Goal: Check status: Check status

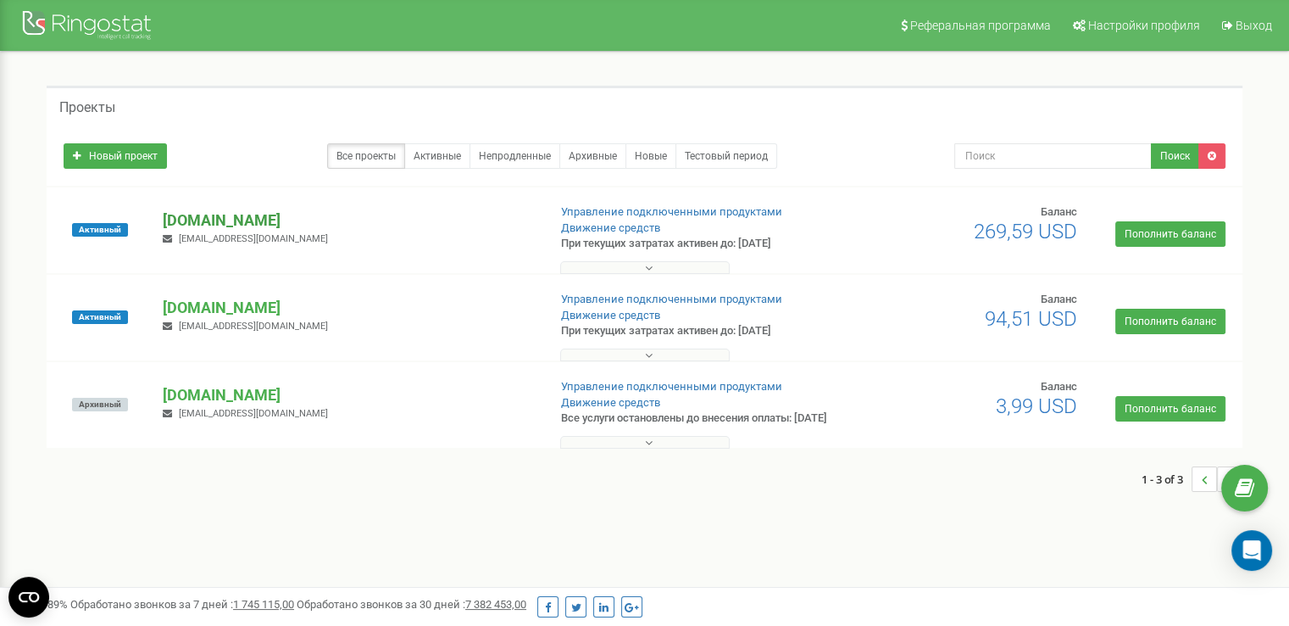
click at [220, 212] on p "[DOMAIN_NAME]" at bounding box center [348, 220] width 370 height 22
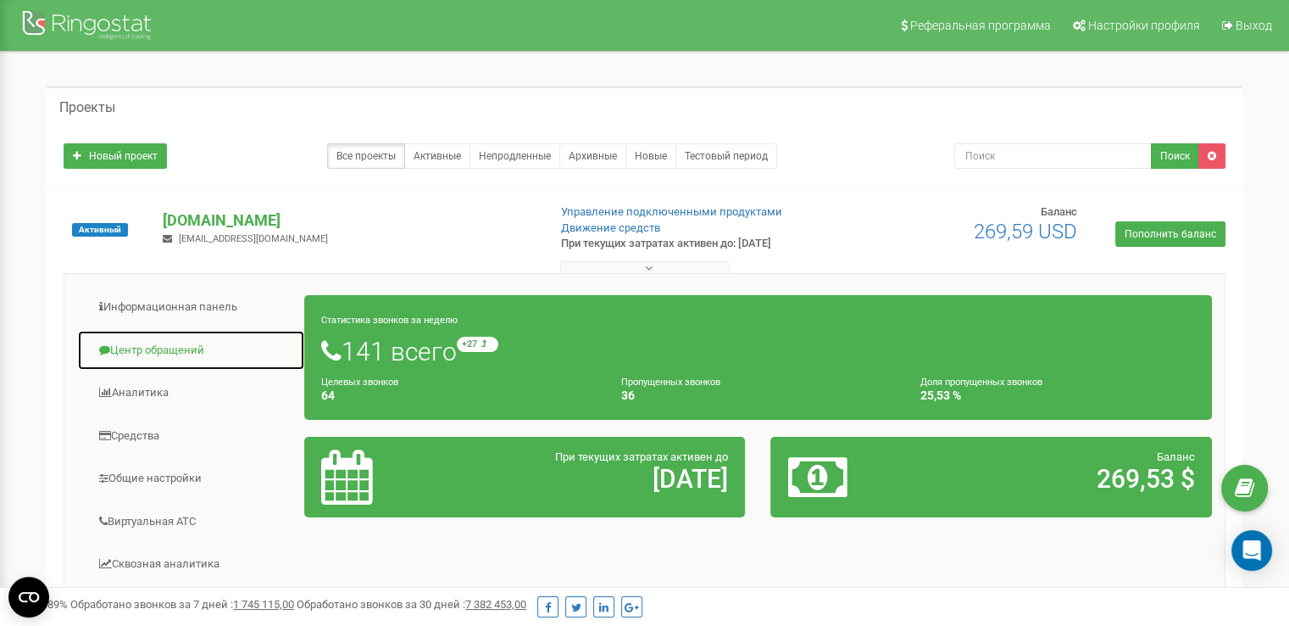
click at [186, 348] on link "Центр обращений" at bounding box center [191, 351] width 228 height 42
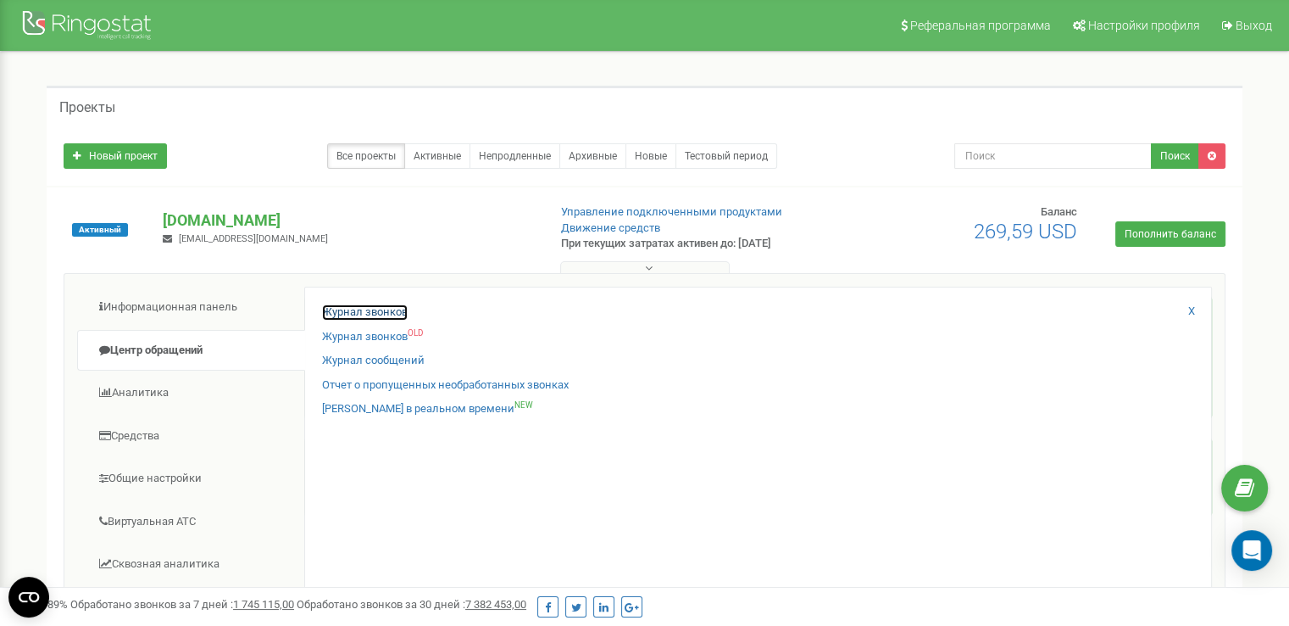
click at [377, 316] on link "Журнал звонков" at bounding box center [365, 312] width 86 height 16
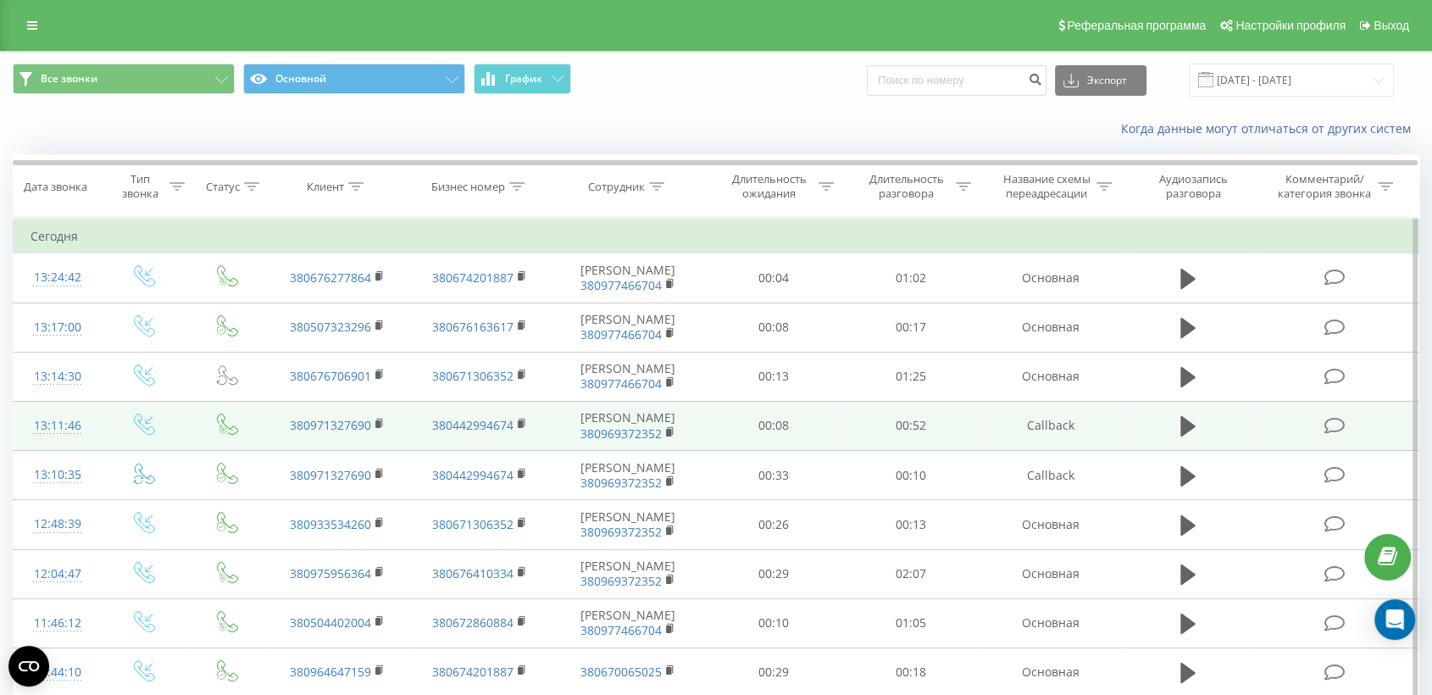
click at [1281, 428] on td at bounding box center [1336, 425] width 164 height 49
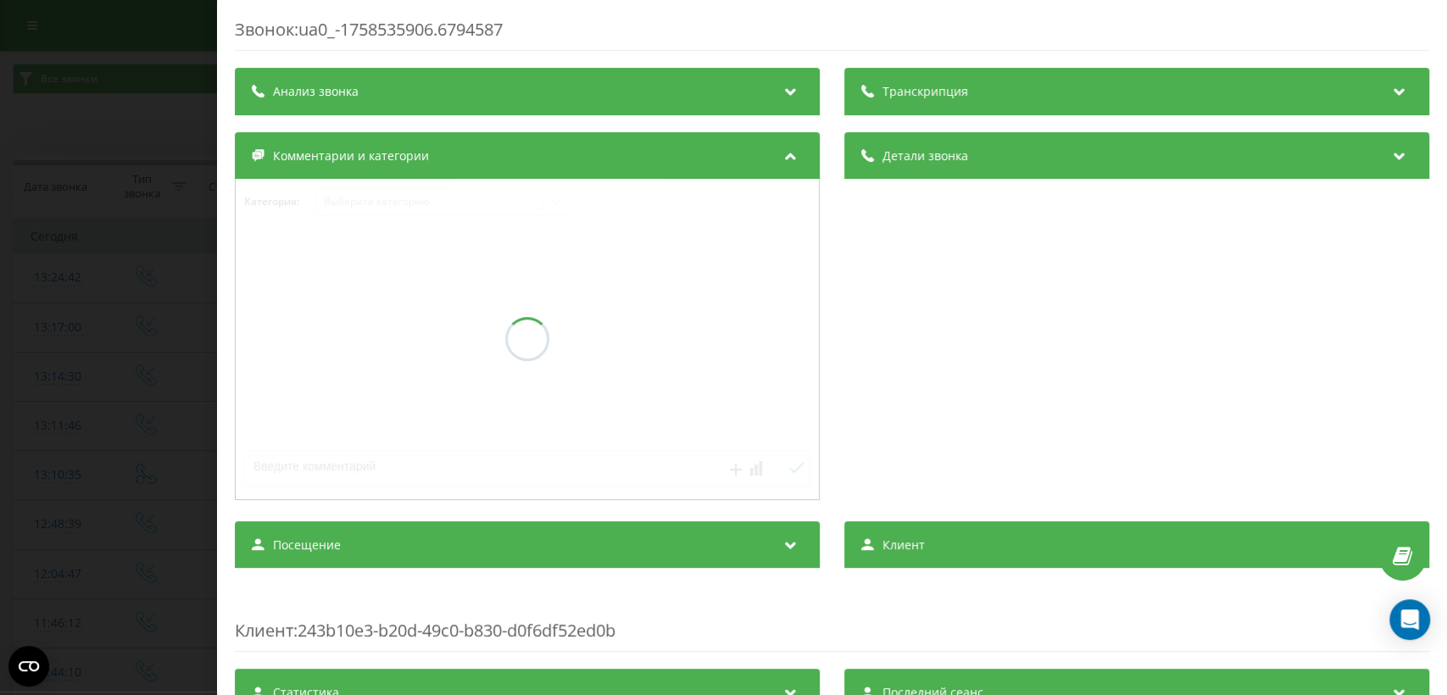
click at [715, 380] on div at bounding box center [527, 339] width 583 height 320
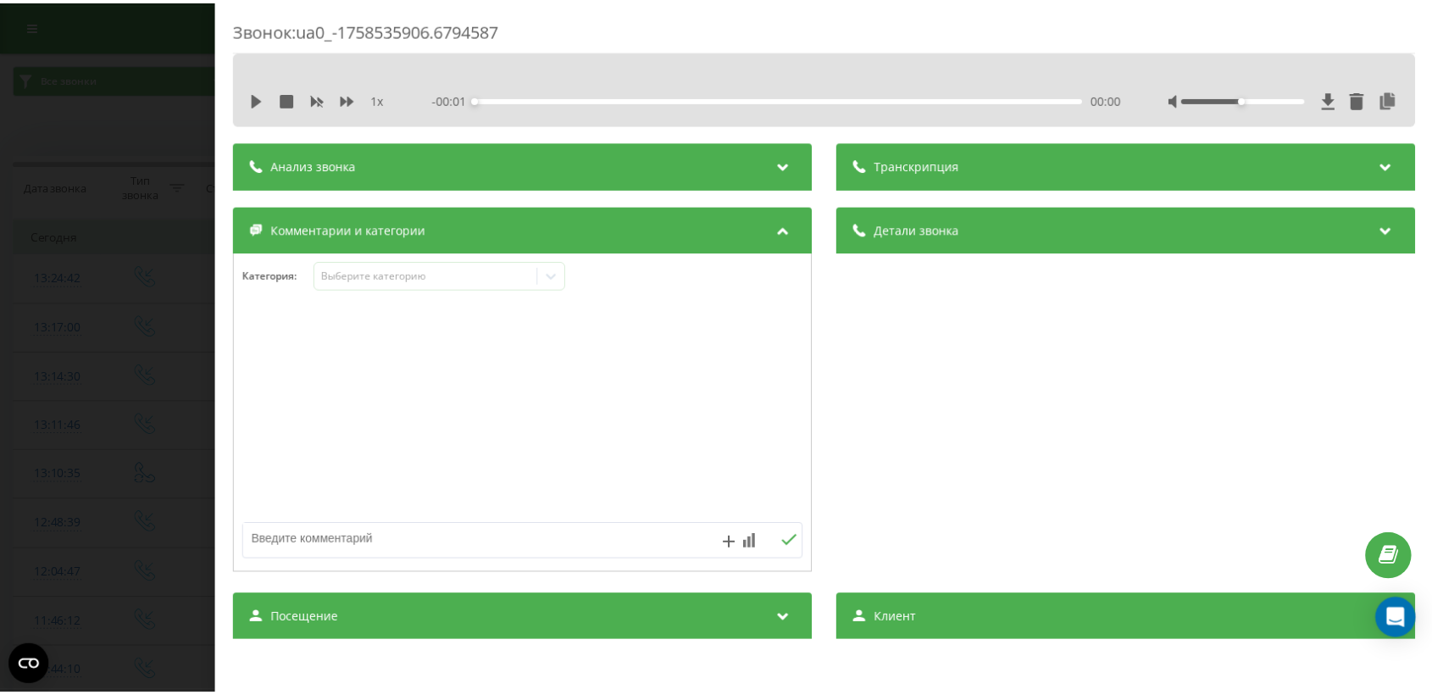
scroll to position [202, 0]
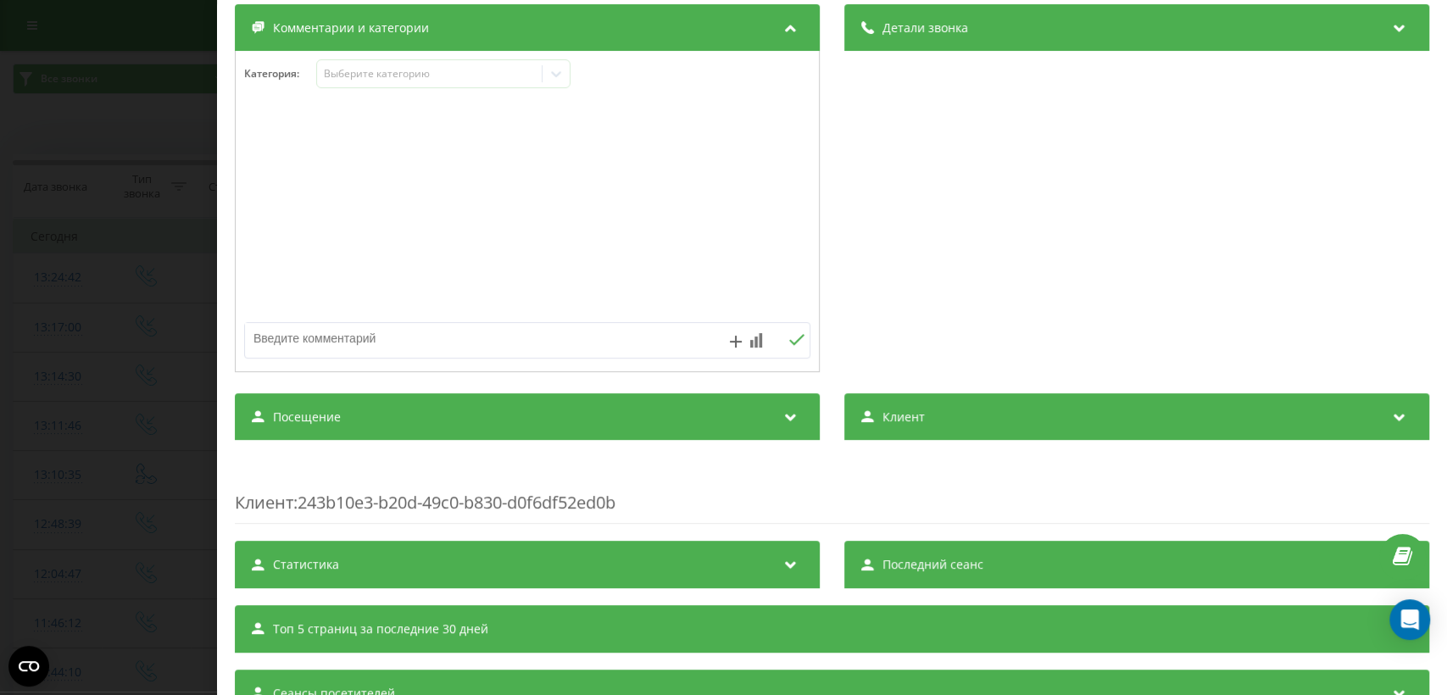
click at [710, 393] on div "Посещение" at bounding box center [527, 416] width 585 height 47
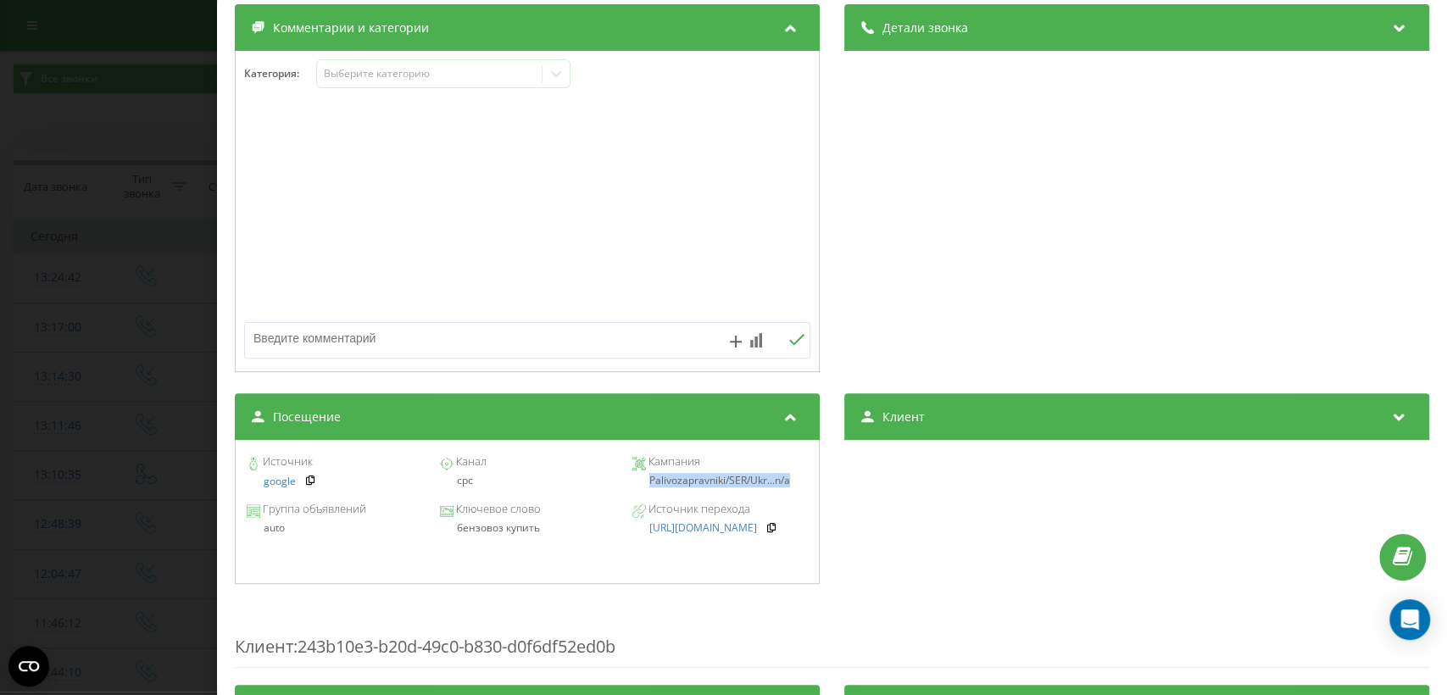
drag, startPoint x: 637, startPoint y: 478, endPoint x: 804, endPoint y: 488, distance: 167.3
click at [804, 488] on div "Источник google Канал cpc Кампания Palivozapravniki/SER/Ukr... n/a Группа объяв…" at bounding box center [527, 512] width 585 height 144
copy div "Palivozapravniki/SER/Ukr... n/a"
click at [154, 408] on div "Звонок : ua0_-1758535906.6794587 1 x - 00:48 00:00 00:00 Транскрипция Для анали…" at bounding box center [723, 347] width 1447 height 695
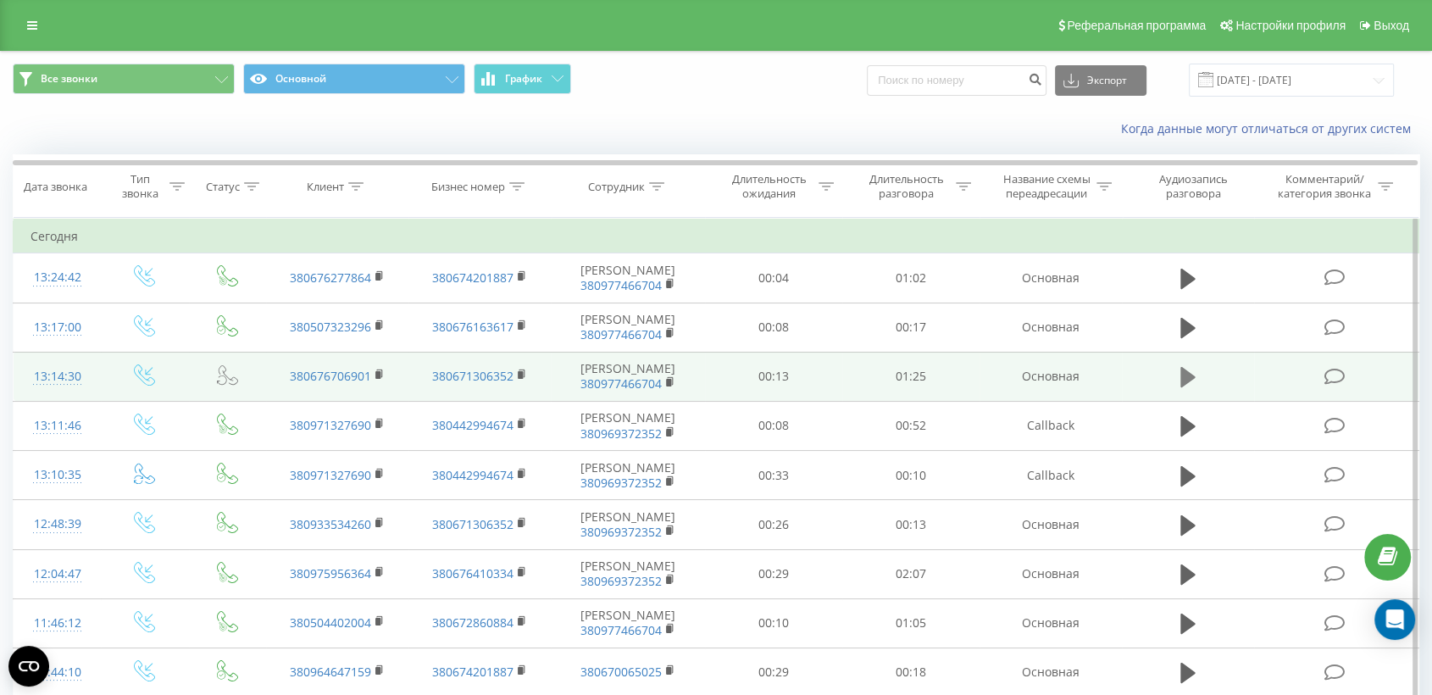
click at [1187, 372] on icon at bounding box center [1188, 377] width 15 height 20
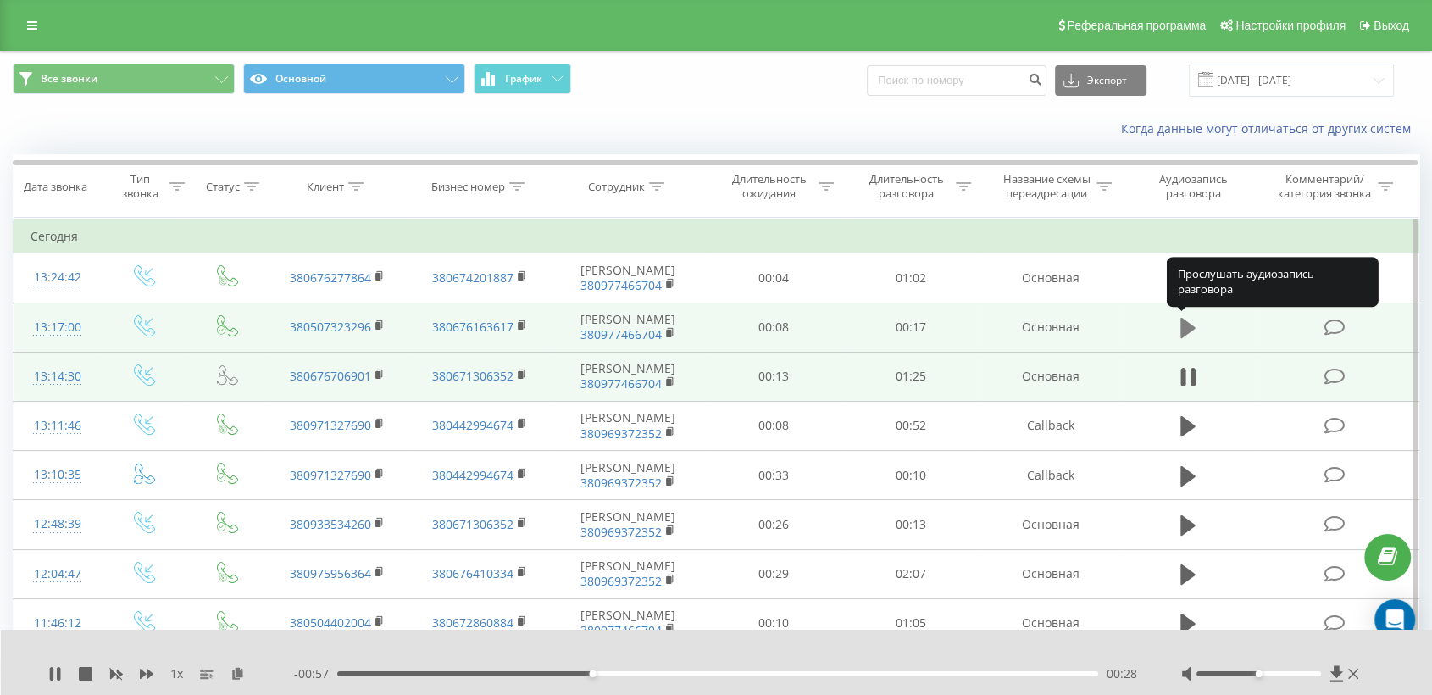
click at [1188, 331] on icon at bounding box center [1188, 328] width 15 height 20
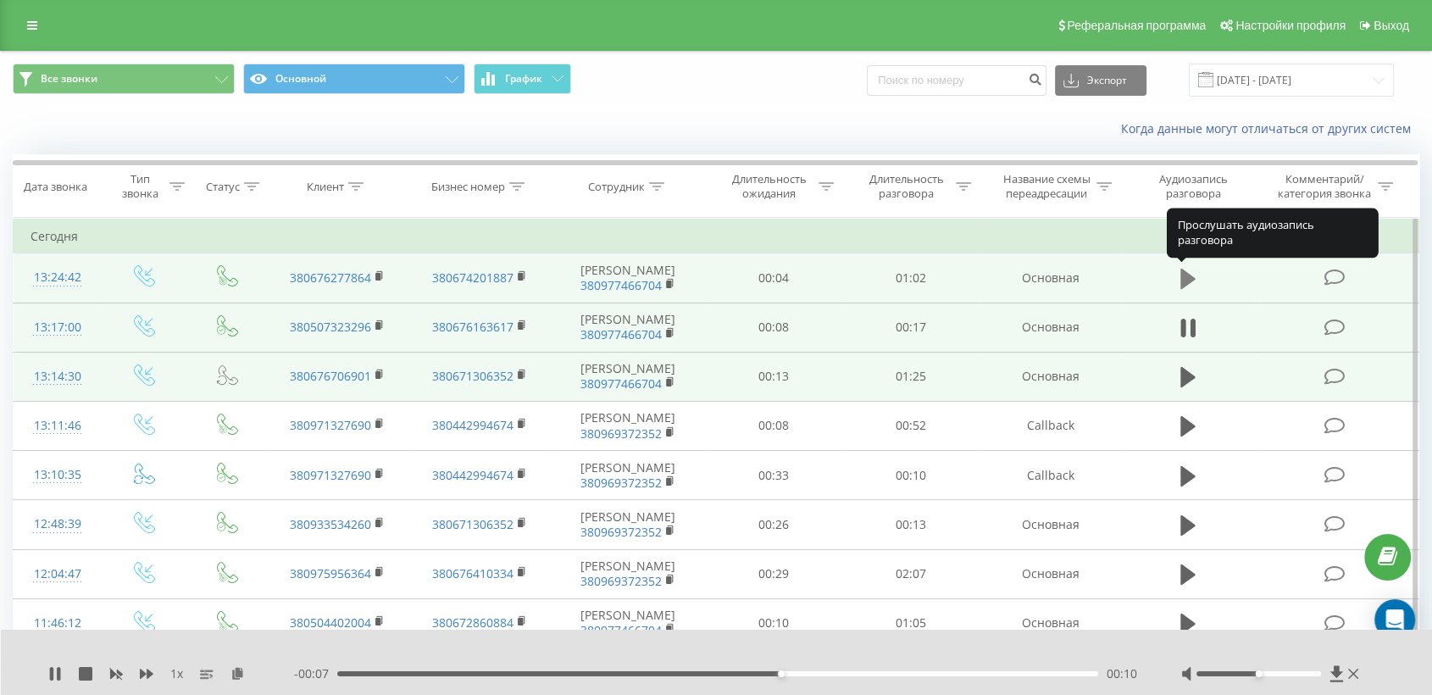
click at [1182, 275] on icon at bounding box center [1188, 279] width 15 height 20
